Goal: Information Seeking & Learning: Learn about a topic

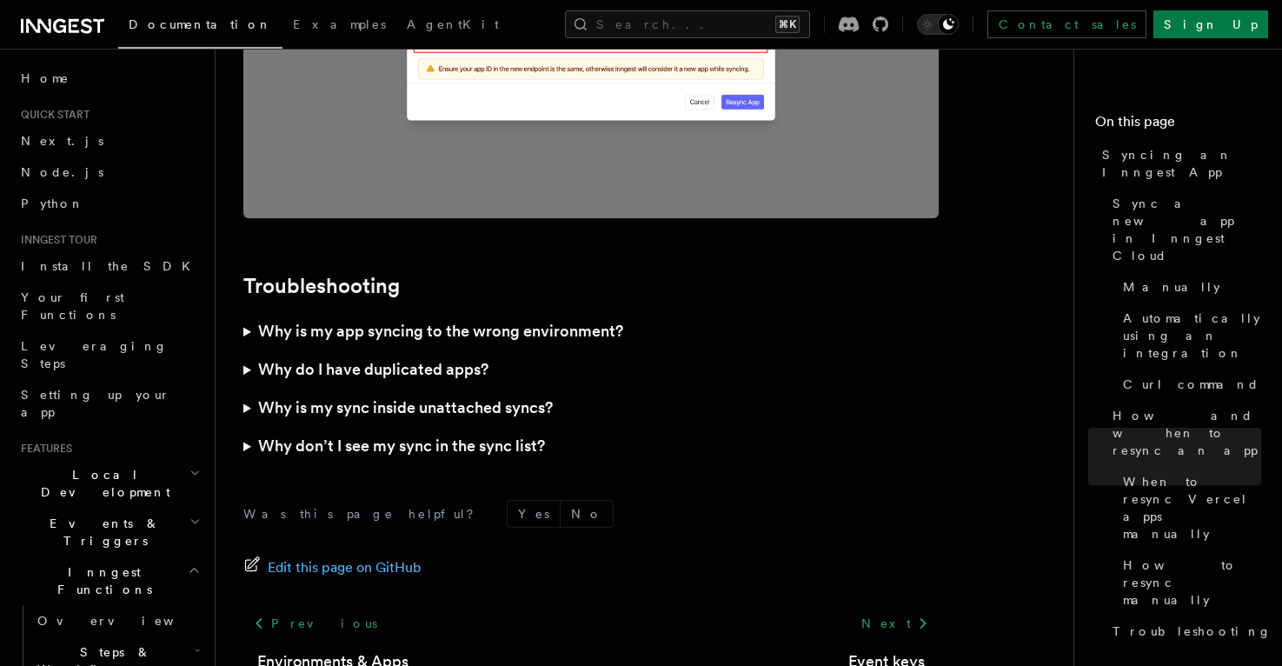
scroll to position [5107, 0]
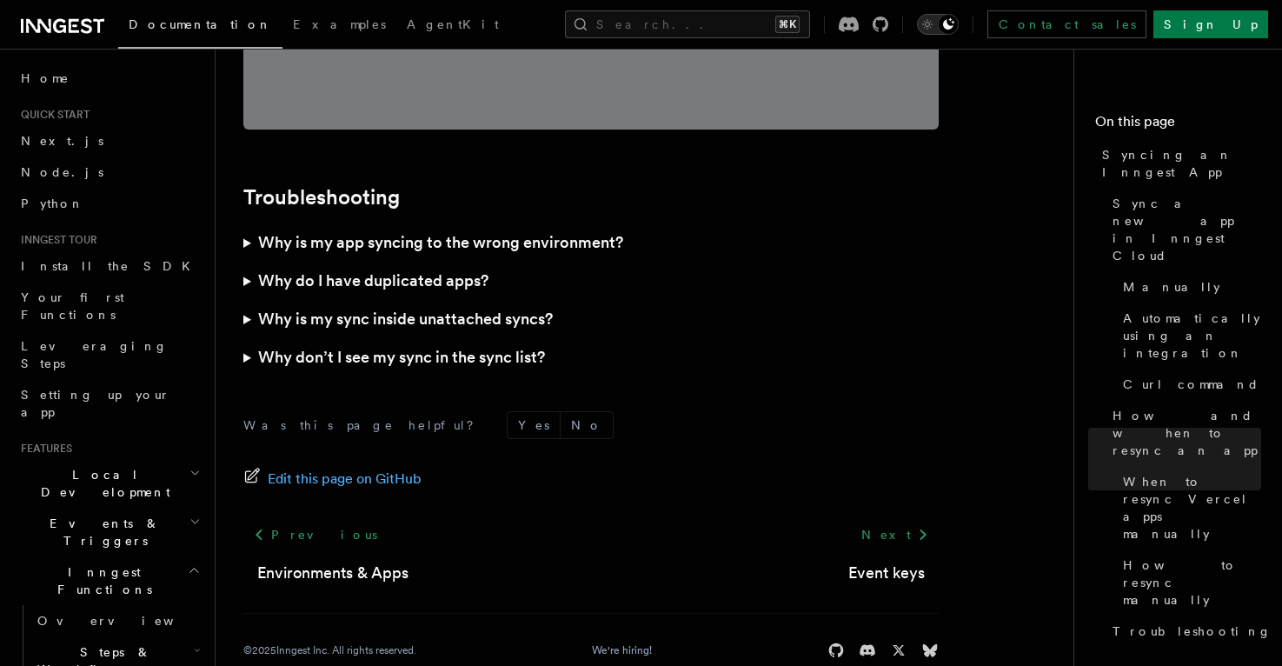
click at [955, 22] on icon "Toggle dark mode" at bounding box center [948, 24] width 14 height 14
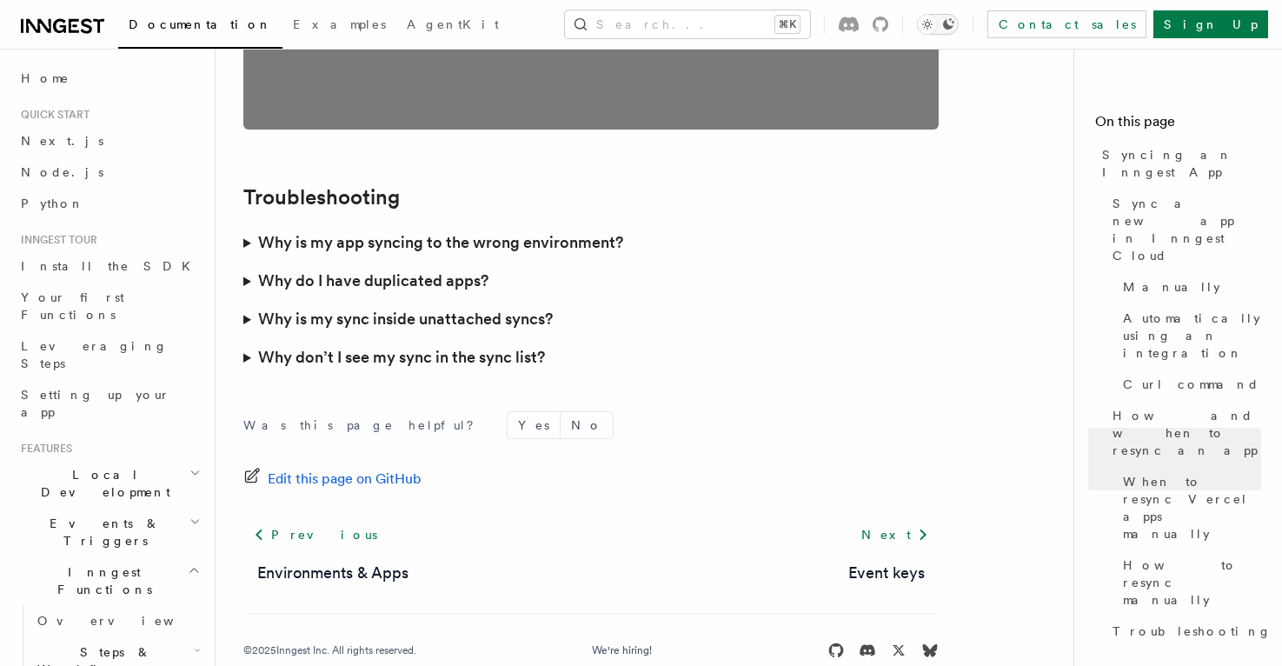
click at [955, 22] on icon "Toggle dark mode" at bounding box center [948, 24] width 14 height 14
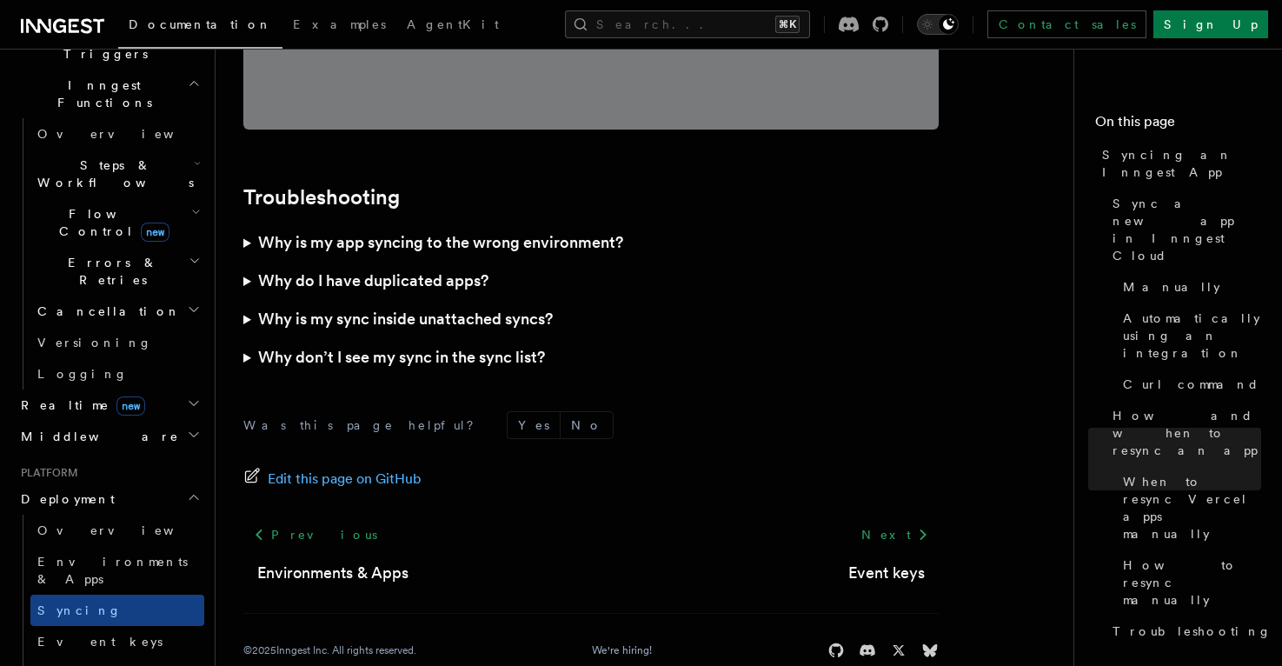
scroll to position [502, 0]
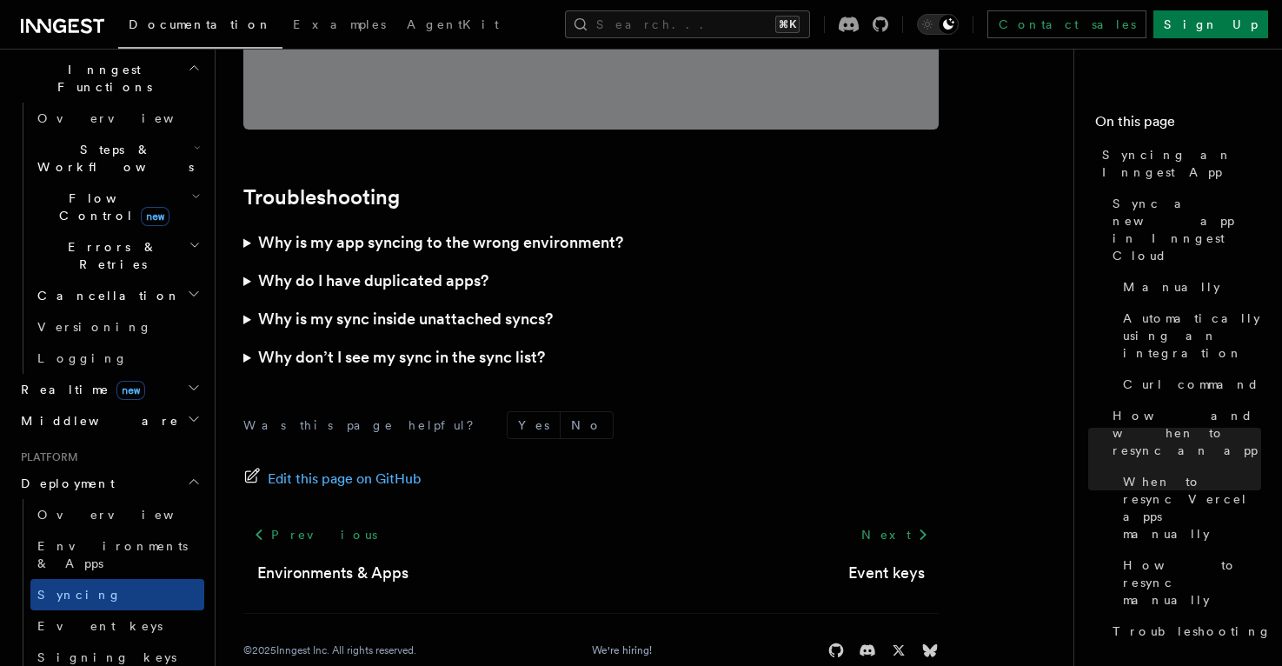
click at [249, 223] on summary "Why is my app syncing to the wrong environment?" at bounding box center [590, 242] width 695 height 38
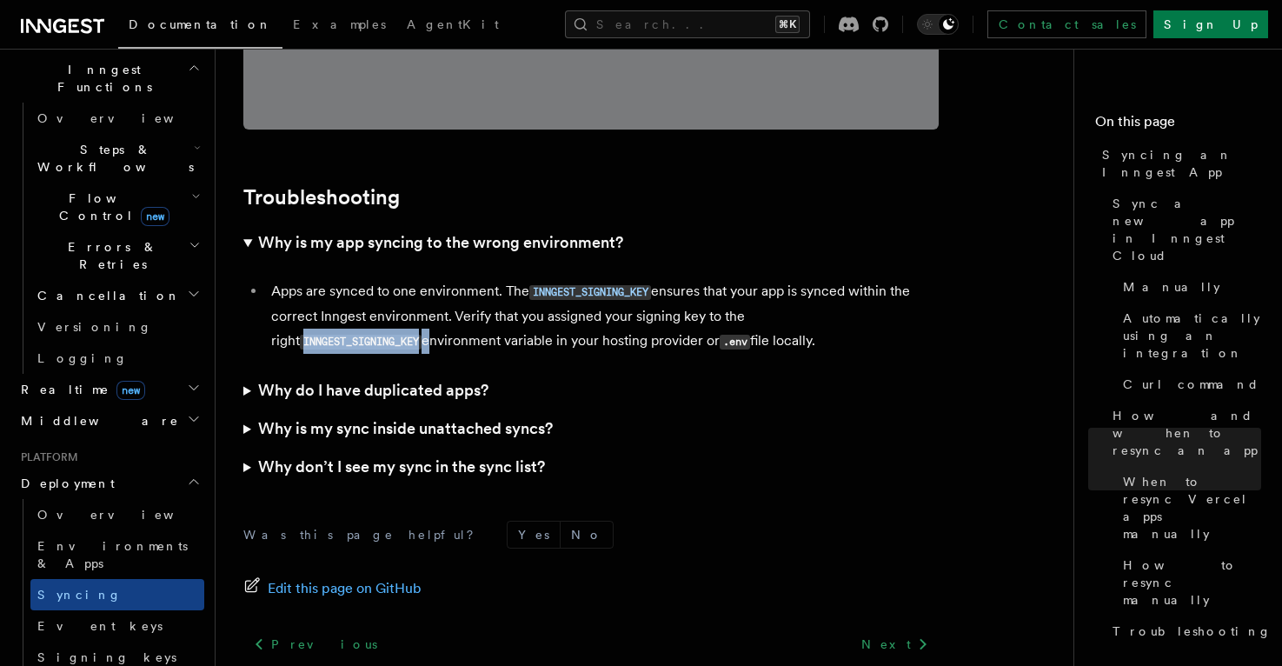
drag, startPoint x: 432, startPoint y: 308, endPoint x: 304, endPoint y: 308, distance: 127.8
click at [304, 308] on li "Apps are synced to one environment. The INNGEST_SIGNING_KEY ensures that your a…" at bounding box center [602, 316] width 673 height 75
copy li "INNGEST_SIGNING_KEY"
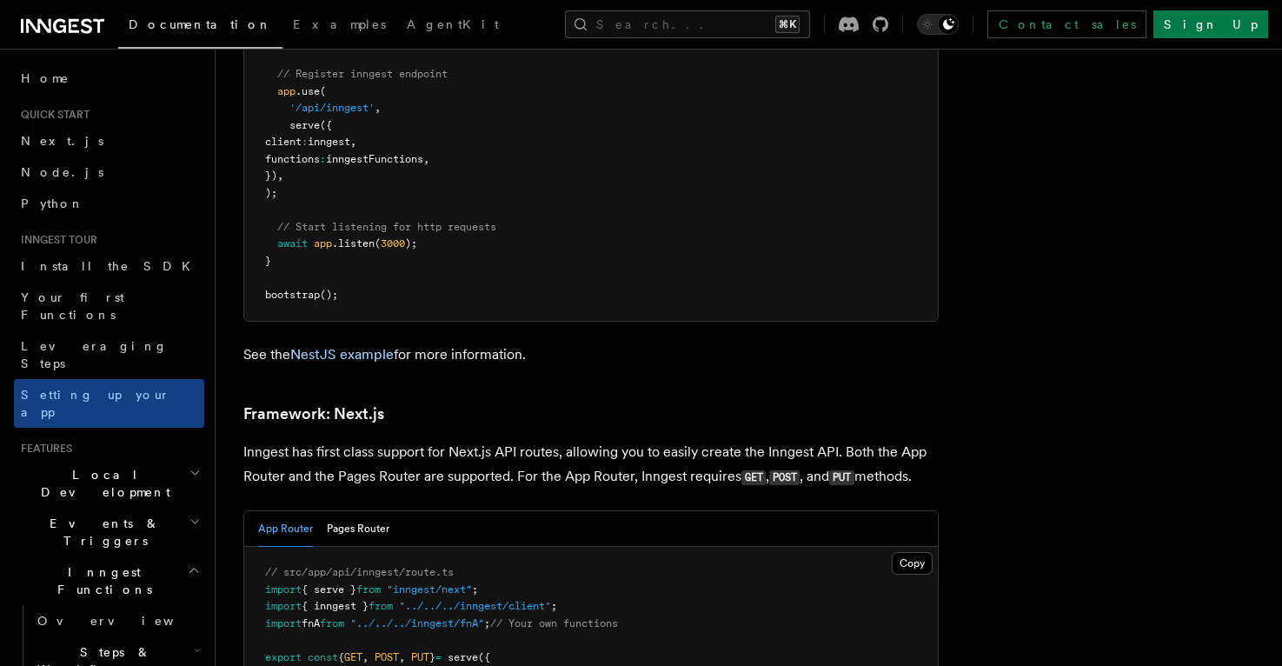
scroll to position [10635, 0]
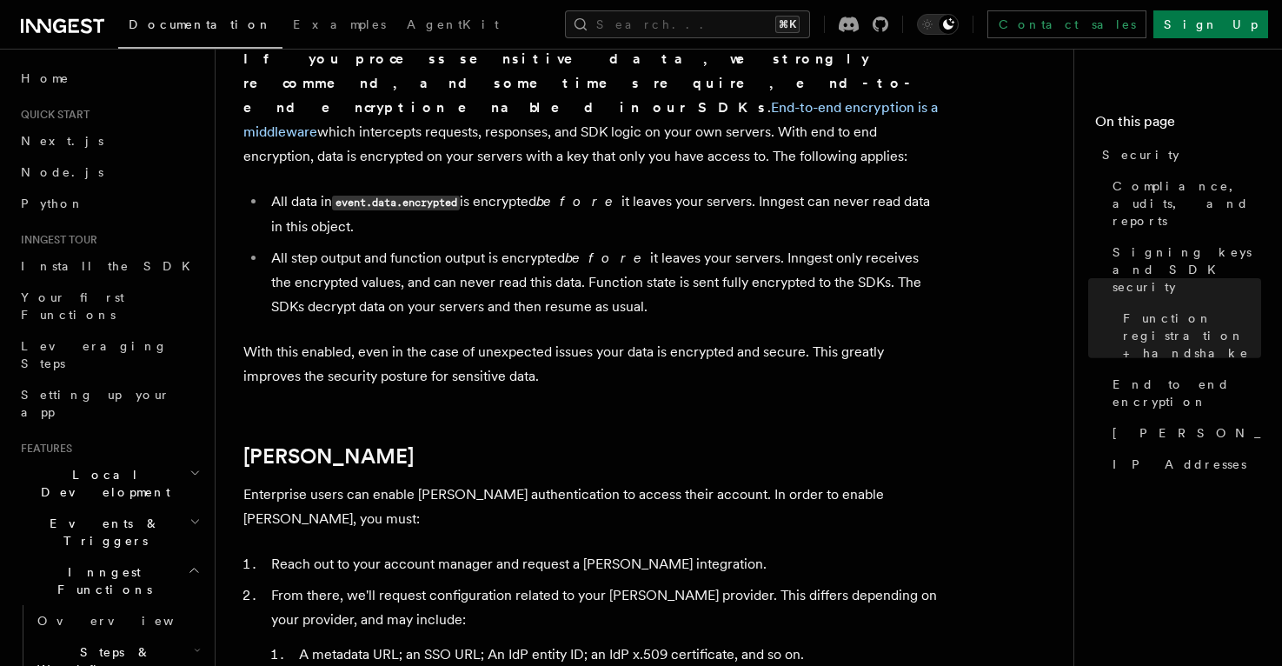
scroll to position [1653, 0]
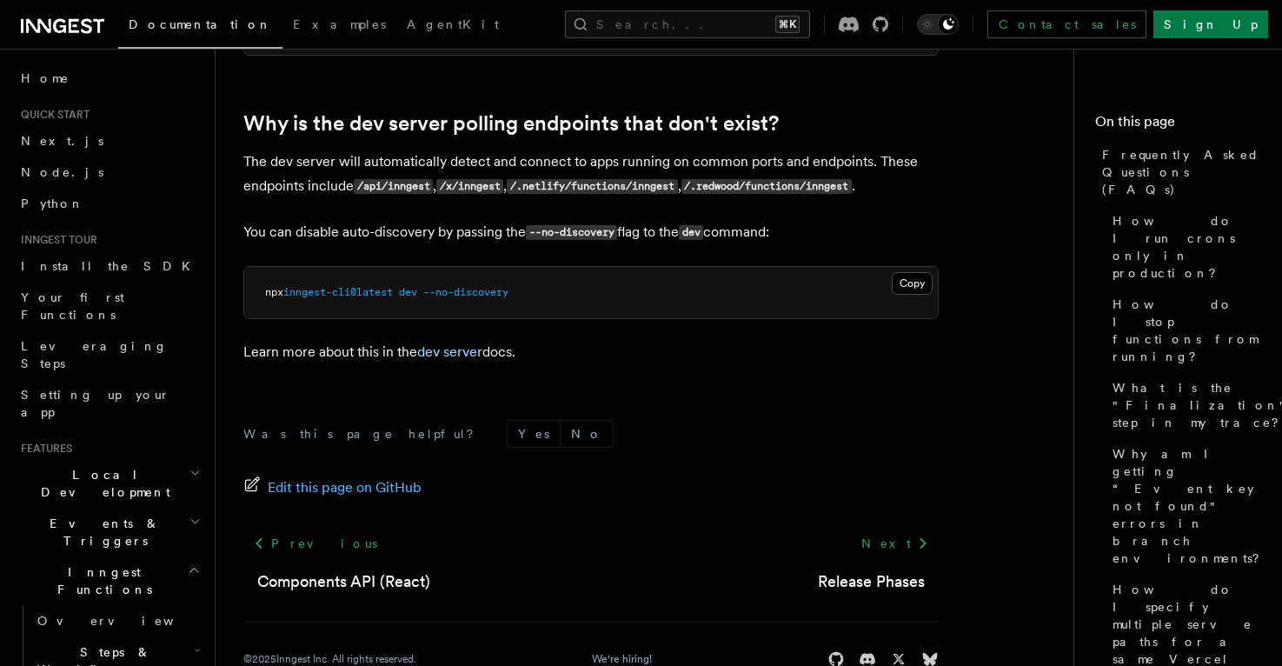
scroll to position [3384, 0]
